Goal: Use online tool/utility

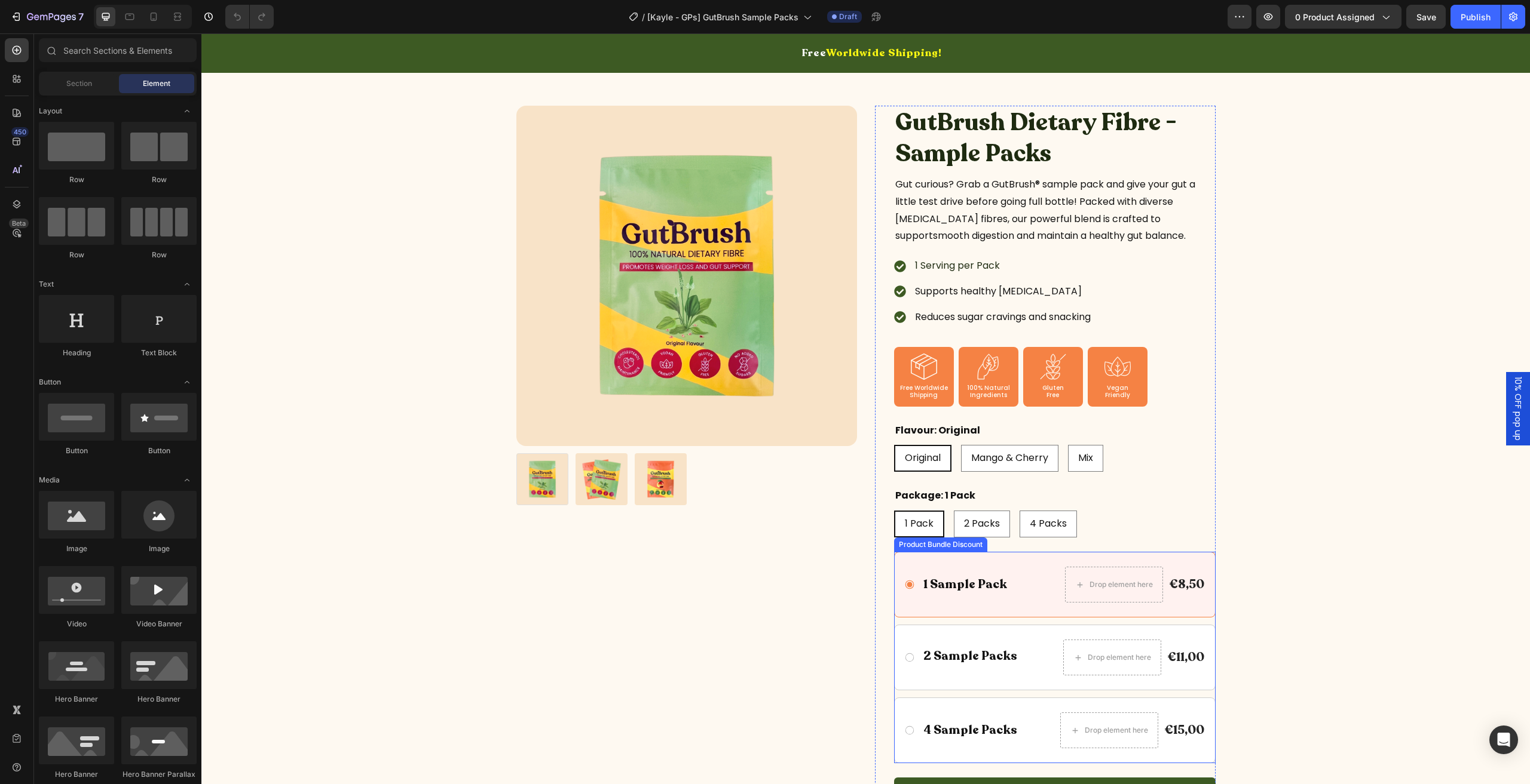
click at [1042, 558] on div "1 Sample Pack Text Block Drop element here €8,50 Product Price Product Price Ro…" at bounding box center [1054, 584] width 321 height 66
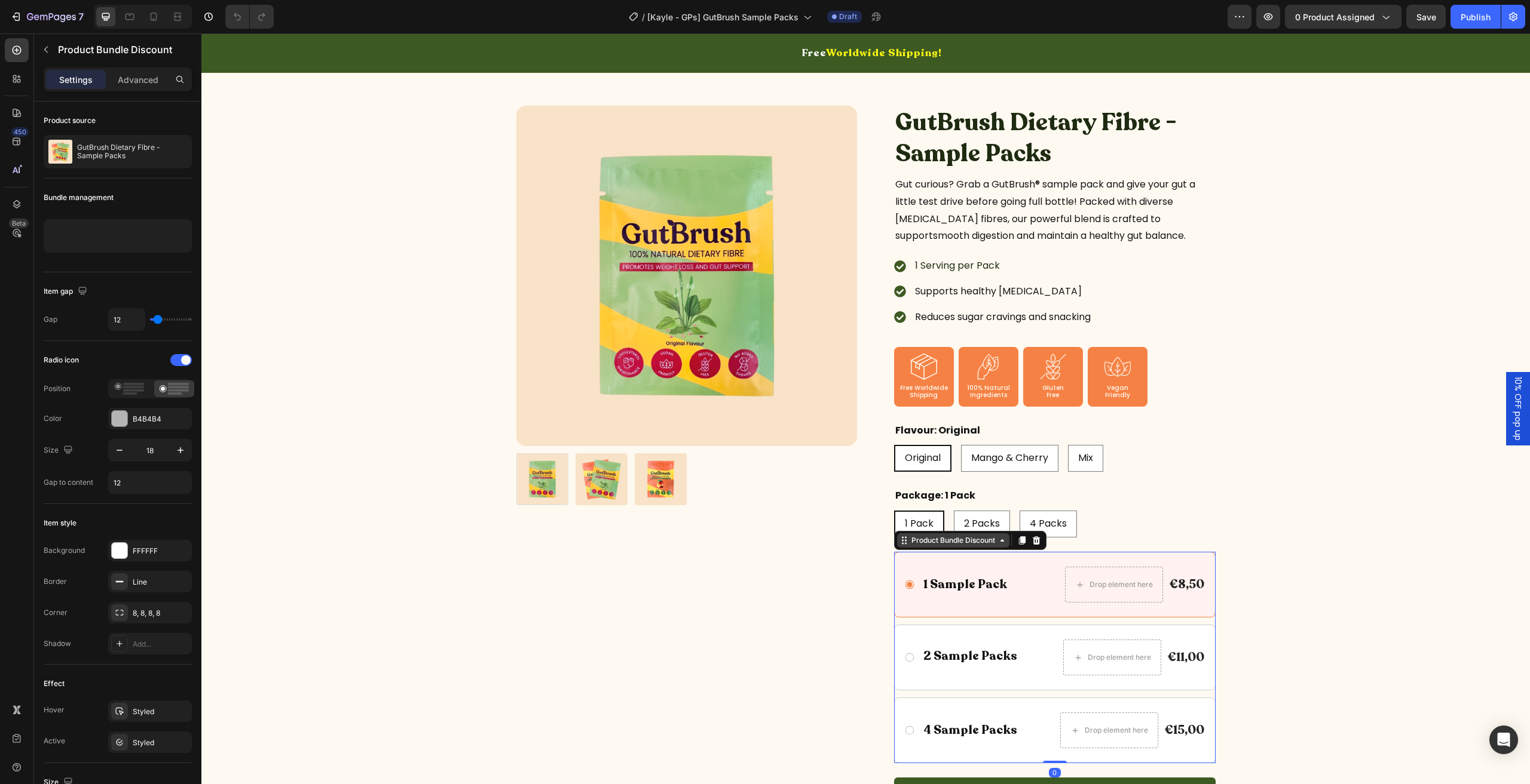
click at [950, 545] on div "Product Bundle Discount" at bounding box center [953, 541] width 112 height 15
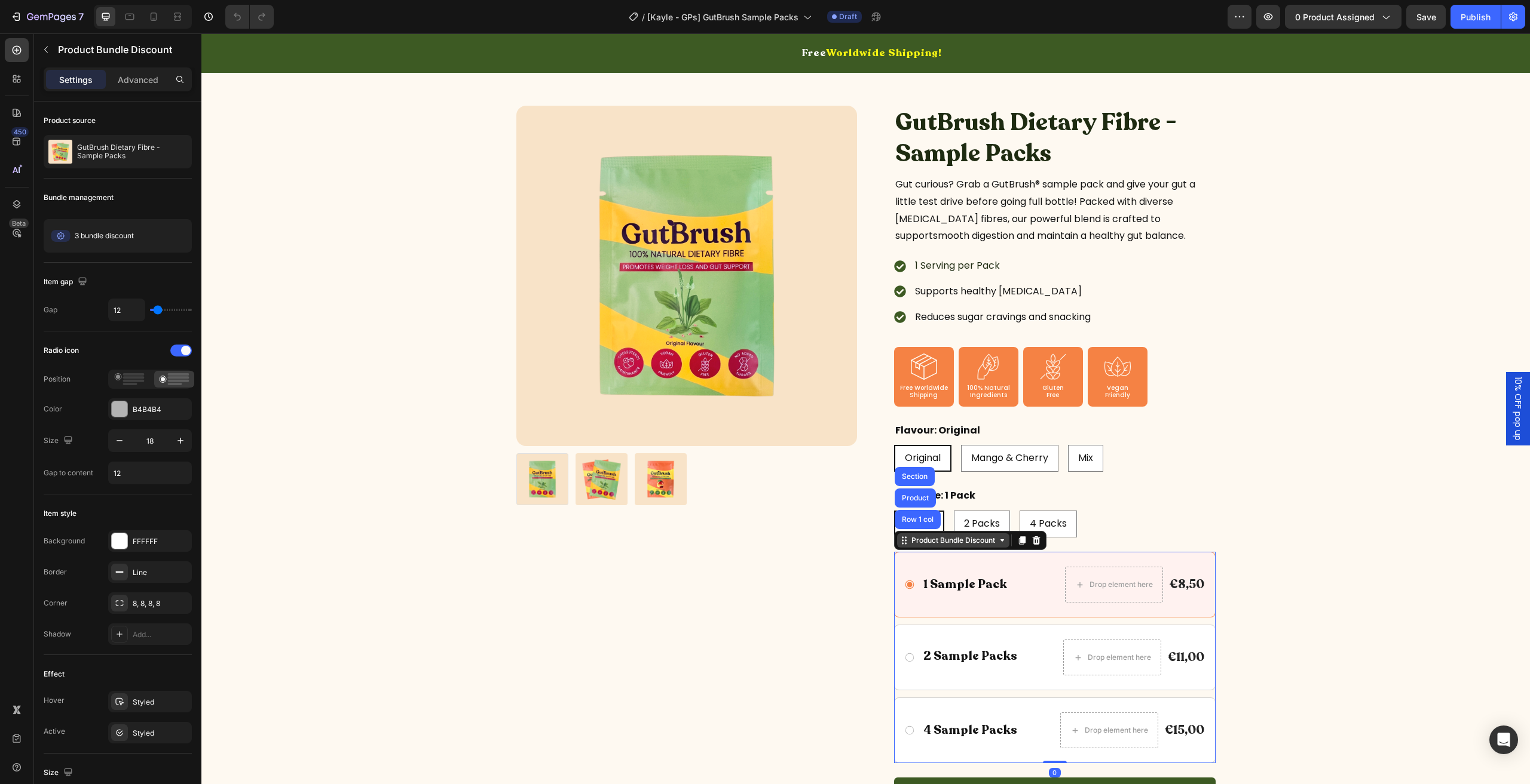
click at [950, 545] on div "Product Bundle Discount" at bounding box center [953, 541] width 112 height 15
click at [978, 666] on div at bounding box center [970, 667] width 97 height 2
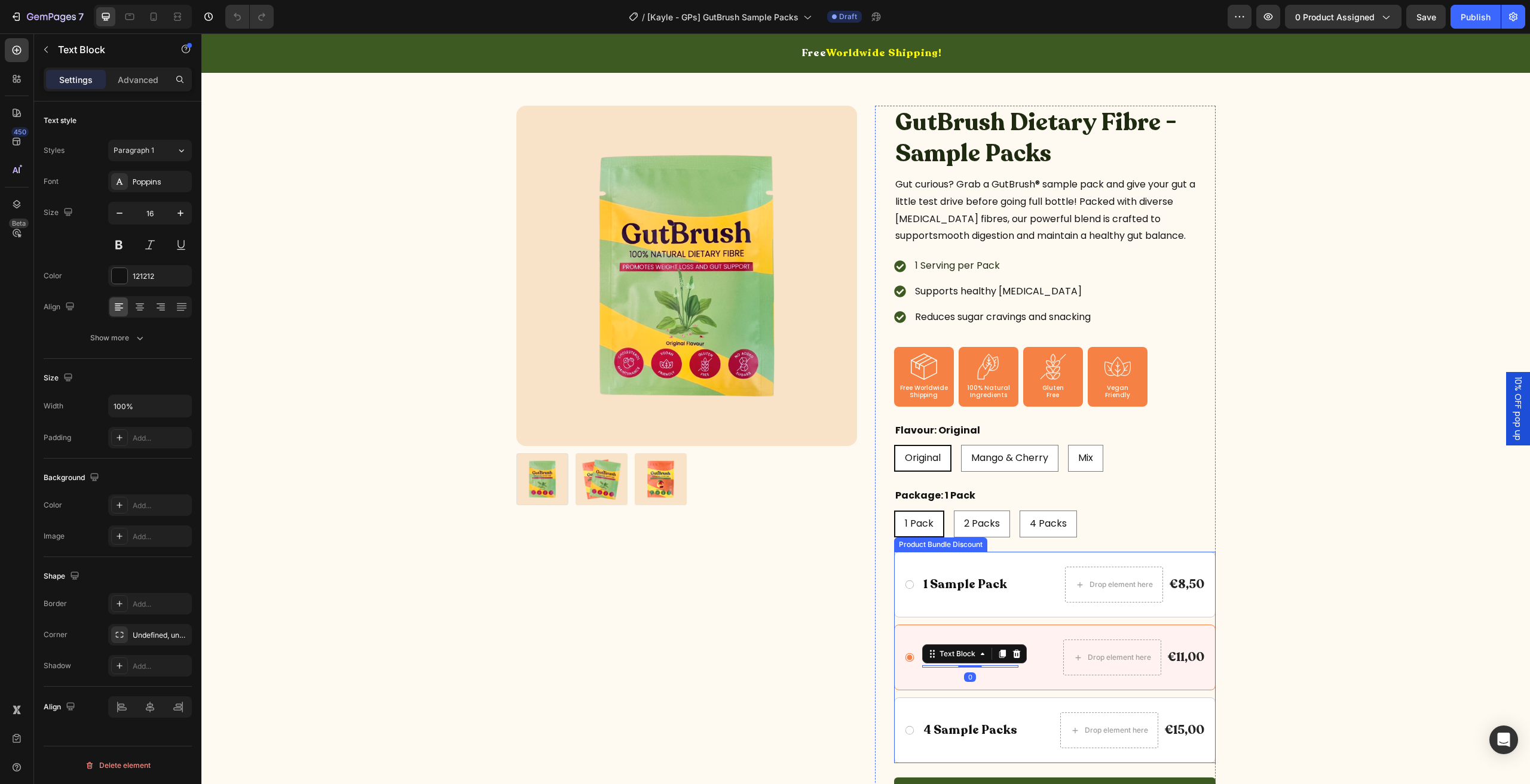
click at [978, 697] on div "4 Sample Packs Text Block Drop element here €15,00 Product Price Product Price …" at bounding box center [1054, 730] width 321 height 66
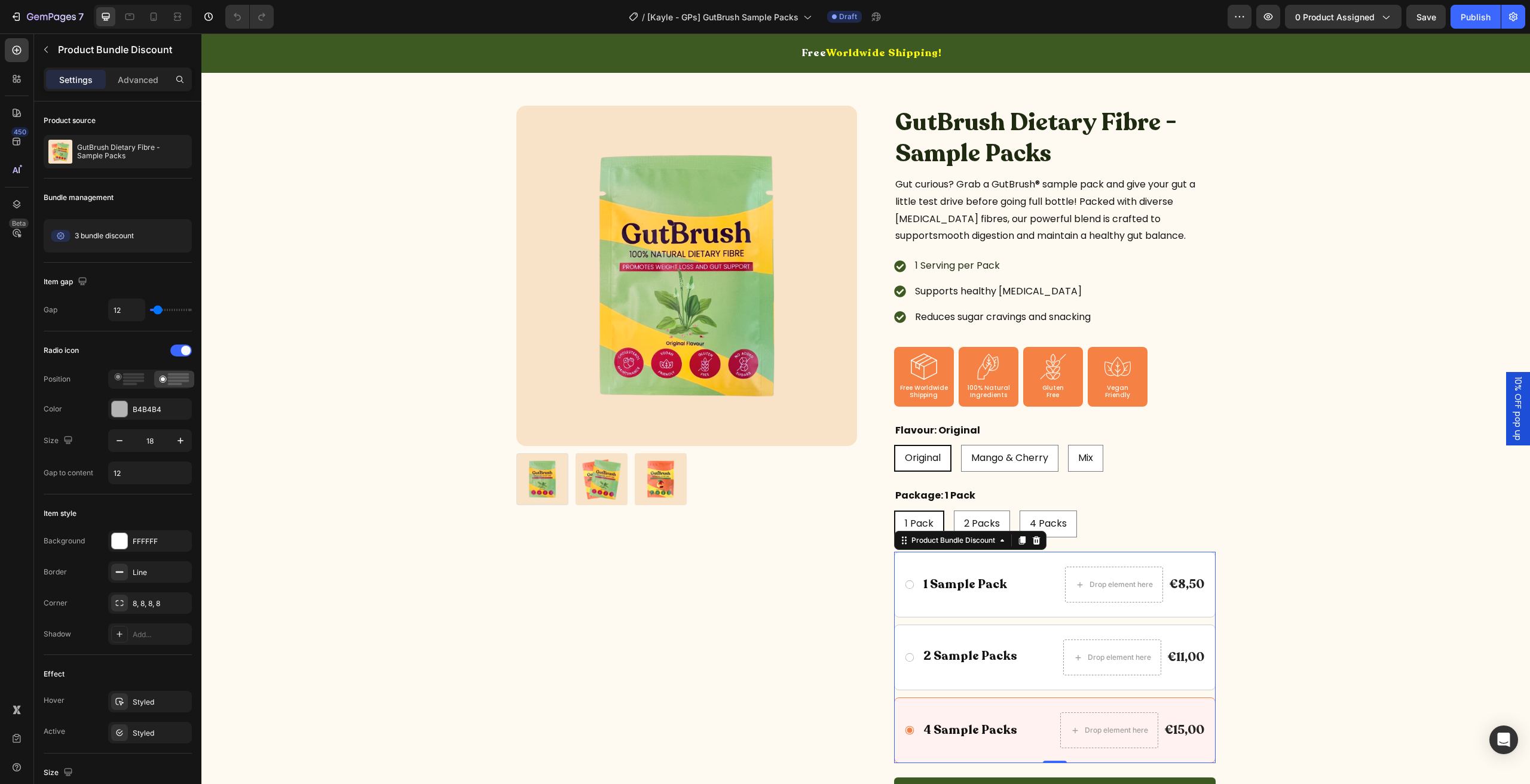
click at [909, 585] on icon at bounding box center [909, 584] width 11 height 11
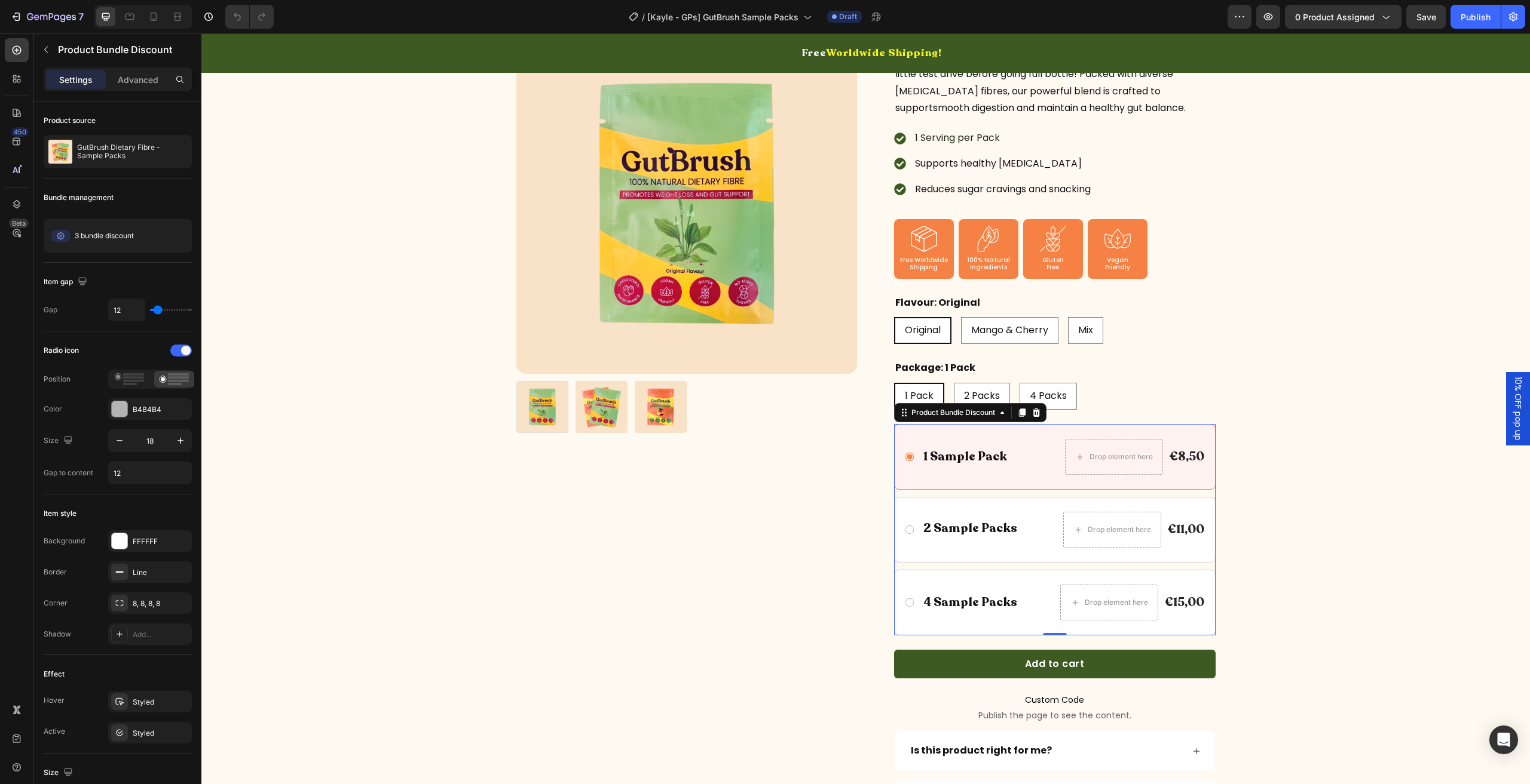
scroll to position [179, 0]
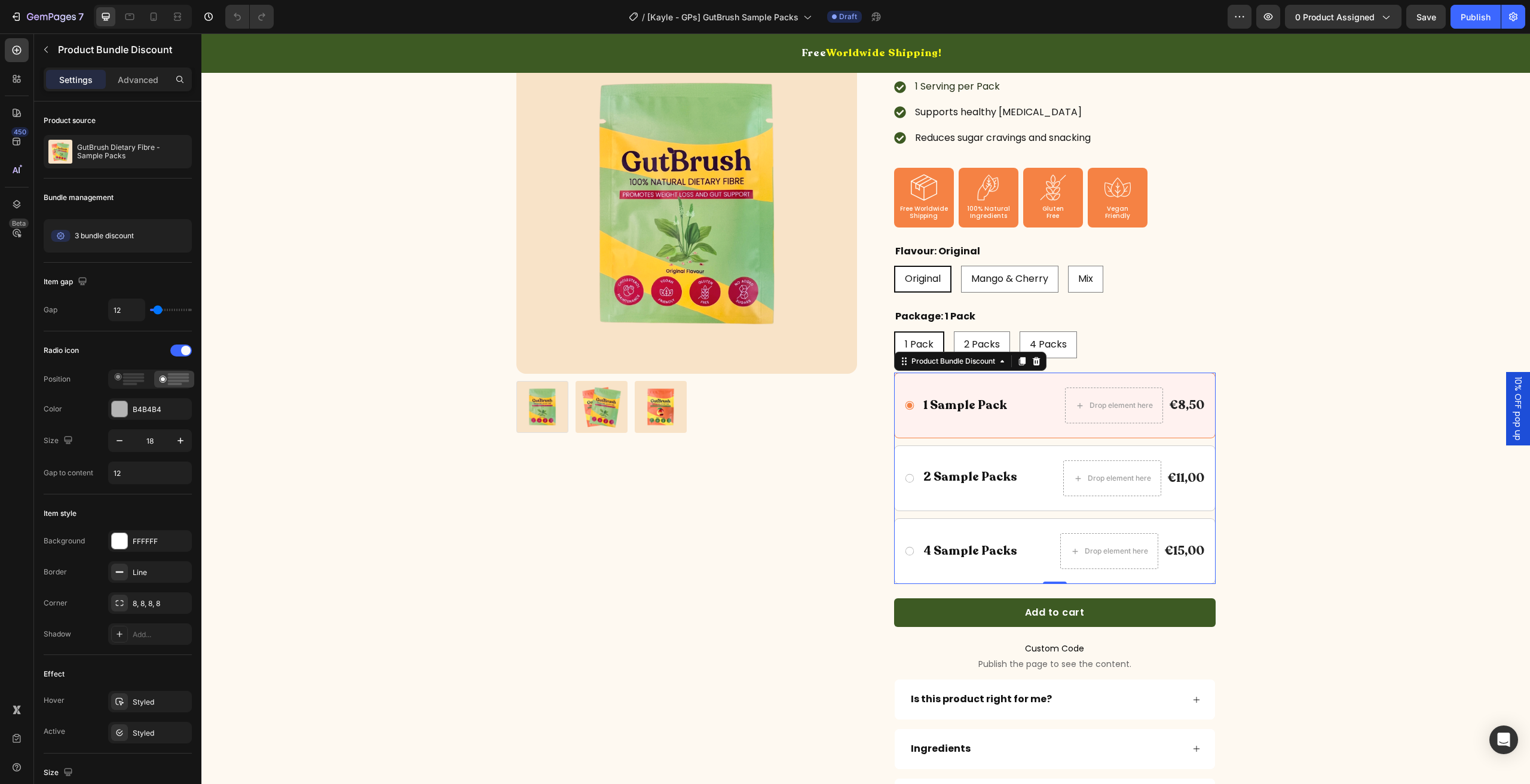
click at [911, 555] on div "4 Sample Packs Text Block Drop element here €15,00 Product Price Product Price …" at bounding box center [1055, 552] width 301 height 35
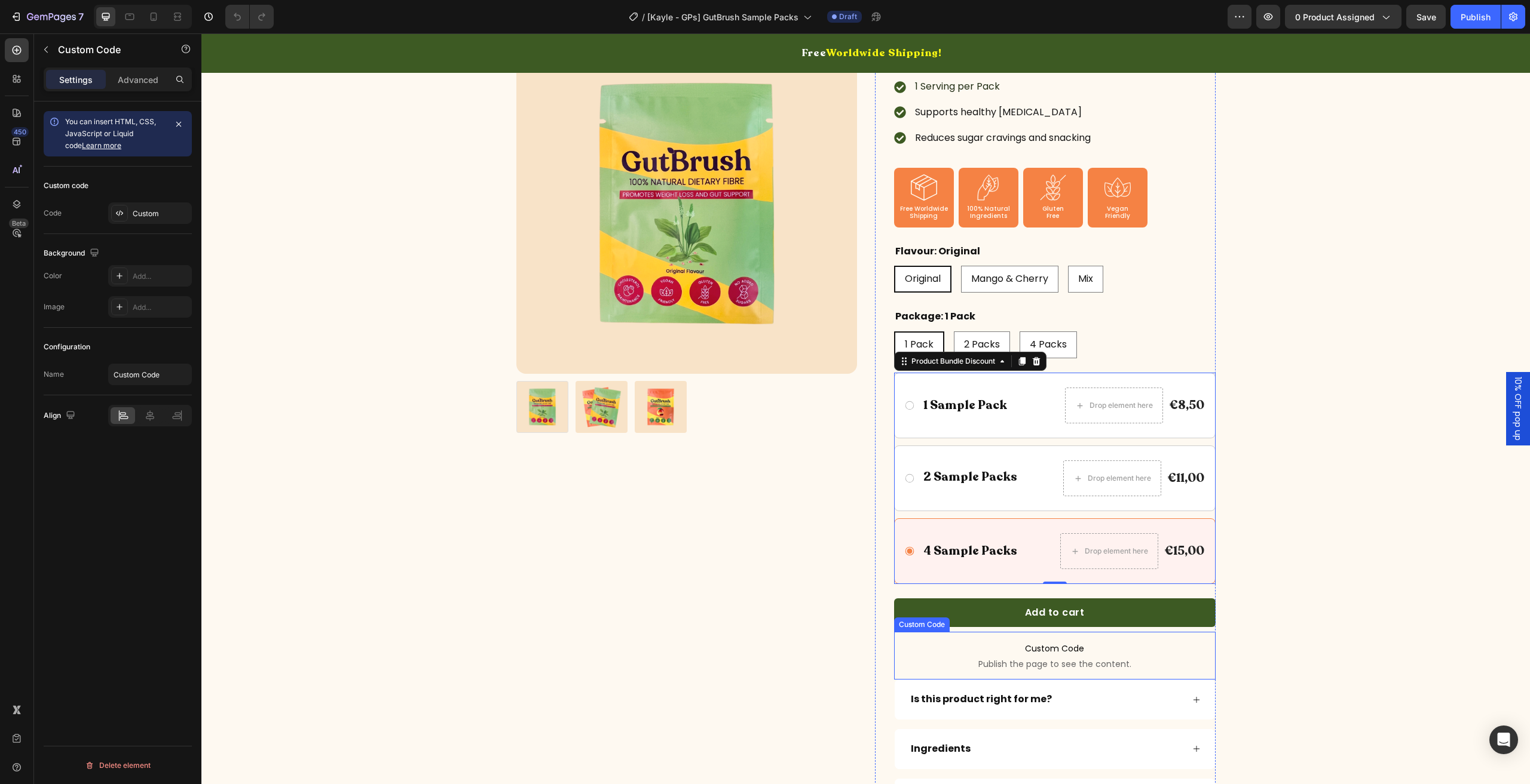
click at [1026, 670] on p "Custom Code Publish the page to see the content." at bounding box center [1054, 656] width 321 height 48
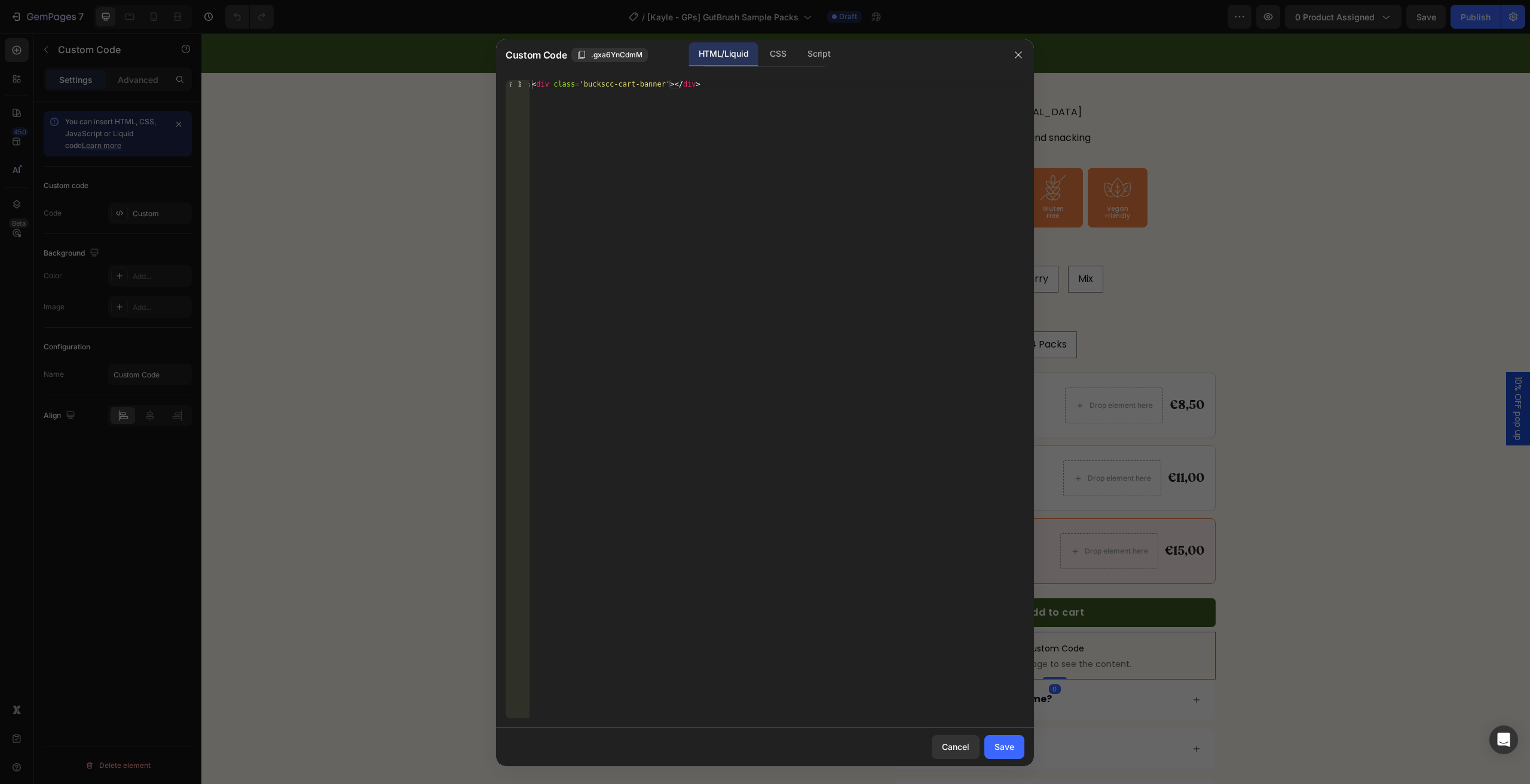
click at [780, 66] on div "CSS" at bounding box center [777, 54] width 35 height 24
click at [820, 51] on div "Script" at bounding box center [819, 54] width 41 height 24
click at [1026, 49] on button "button" at bounding box center [1018, 54] width 19 height 19
